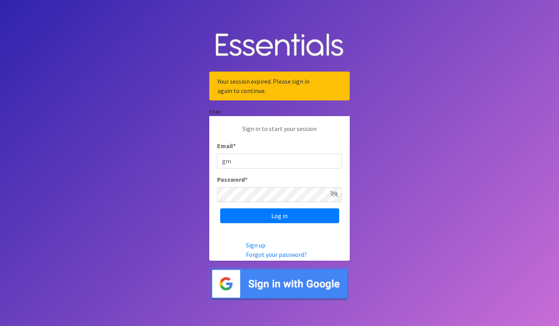
type input "g"
type input "[EMAIL_ADDRESS][DOMAIN_NAME]"
click at [220, 208] on input "Log in" at bounding box center [279, 215] width 119 height 15
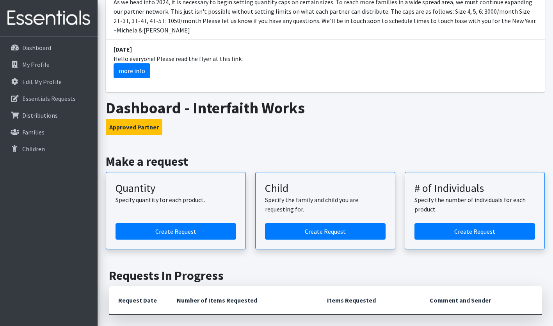
scroll to position [326, 0]
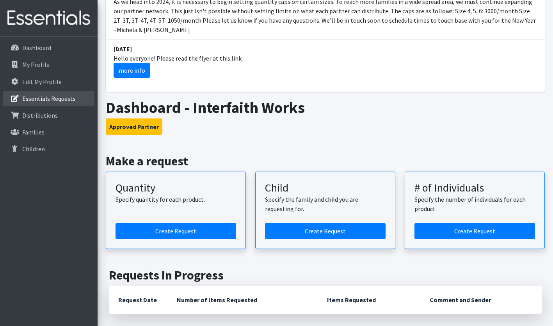
click at [69, 96] on p "Essentials Requests" at bounding box center [48, 98] width 53 height 8
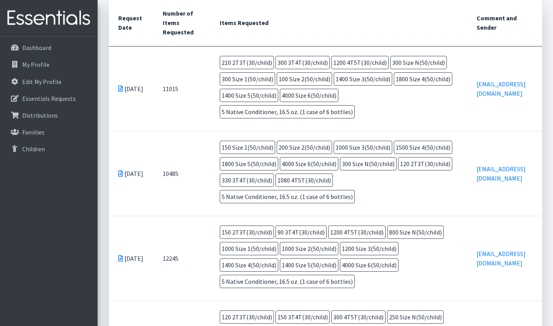
scroll to position [218, 0]
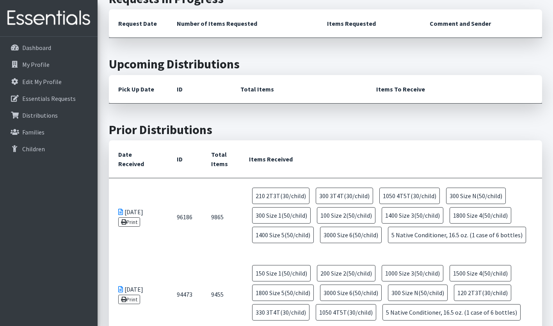
scroll to position [572, 0]
